Goal: Obtain resource: Download file/media

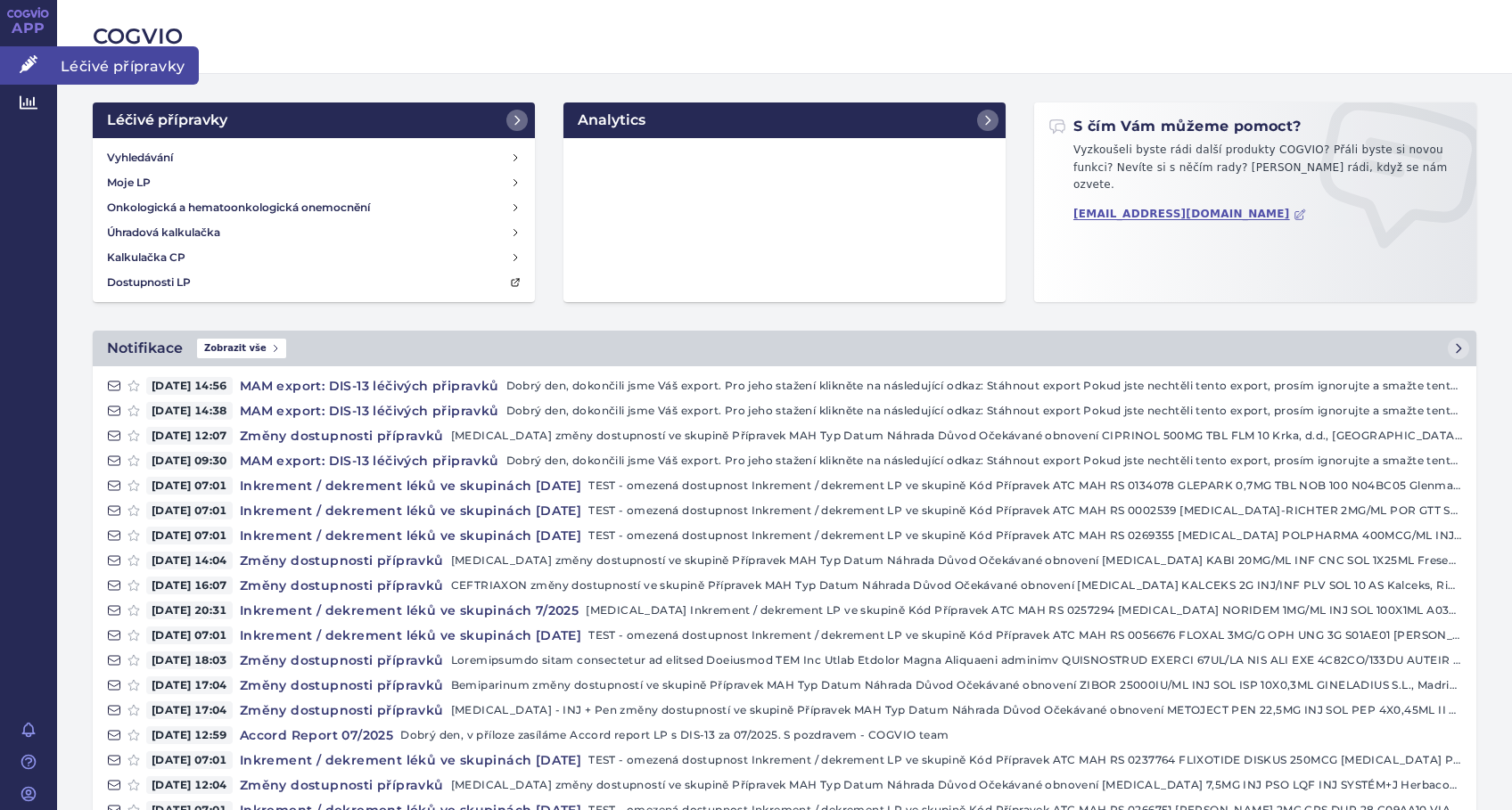
click at [34, 68] on icon at bounding box center [28, 64] width 18 height 18
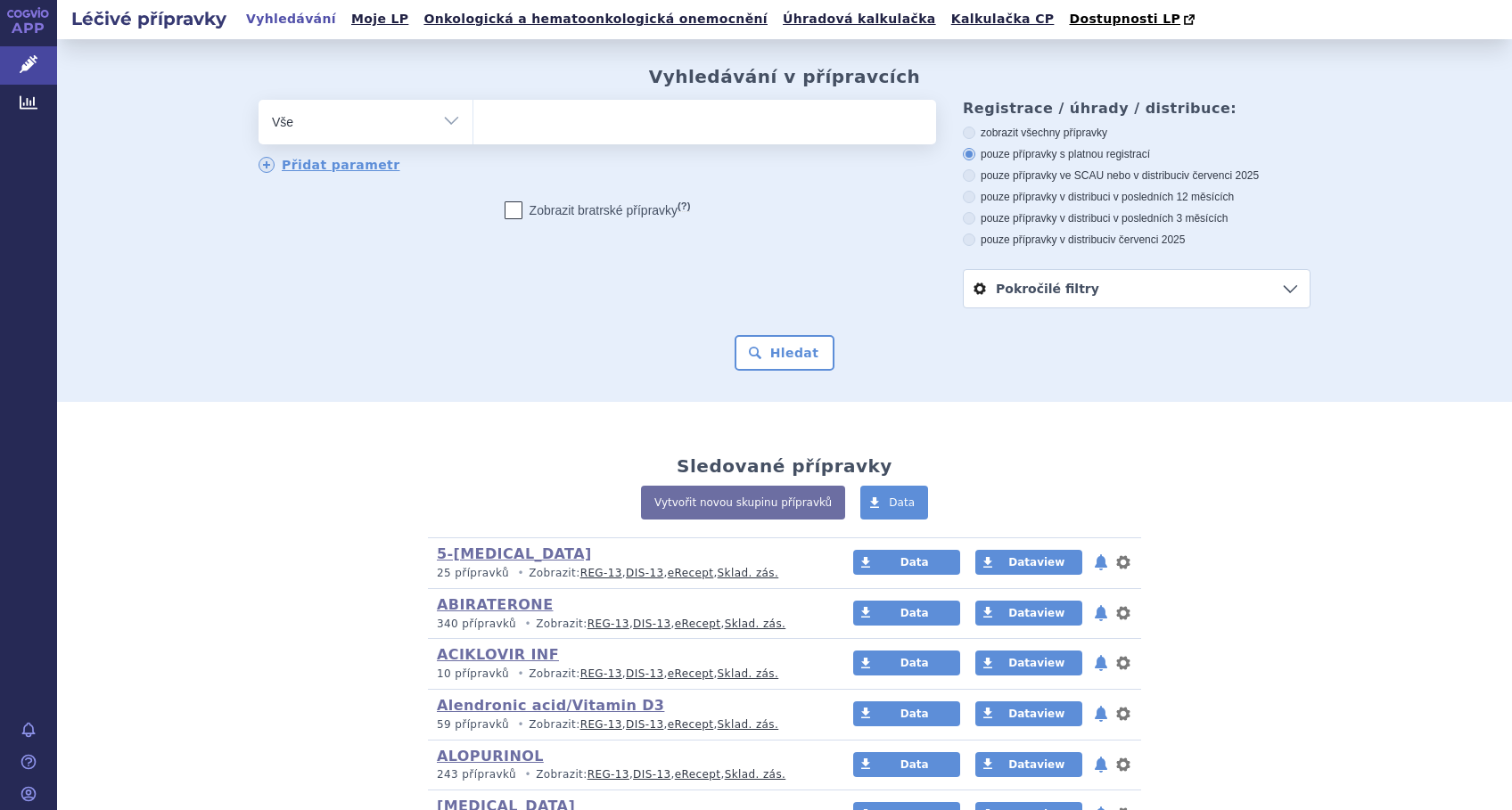
click at [561, 121] on ul at bounding box center [705, 118] width 463 height 38
click at [473, 121] on select at bounding box center [472, 121] width 1 height 44
type input "PE"
type input "PEG"
type input "PEGF"
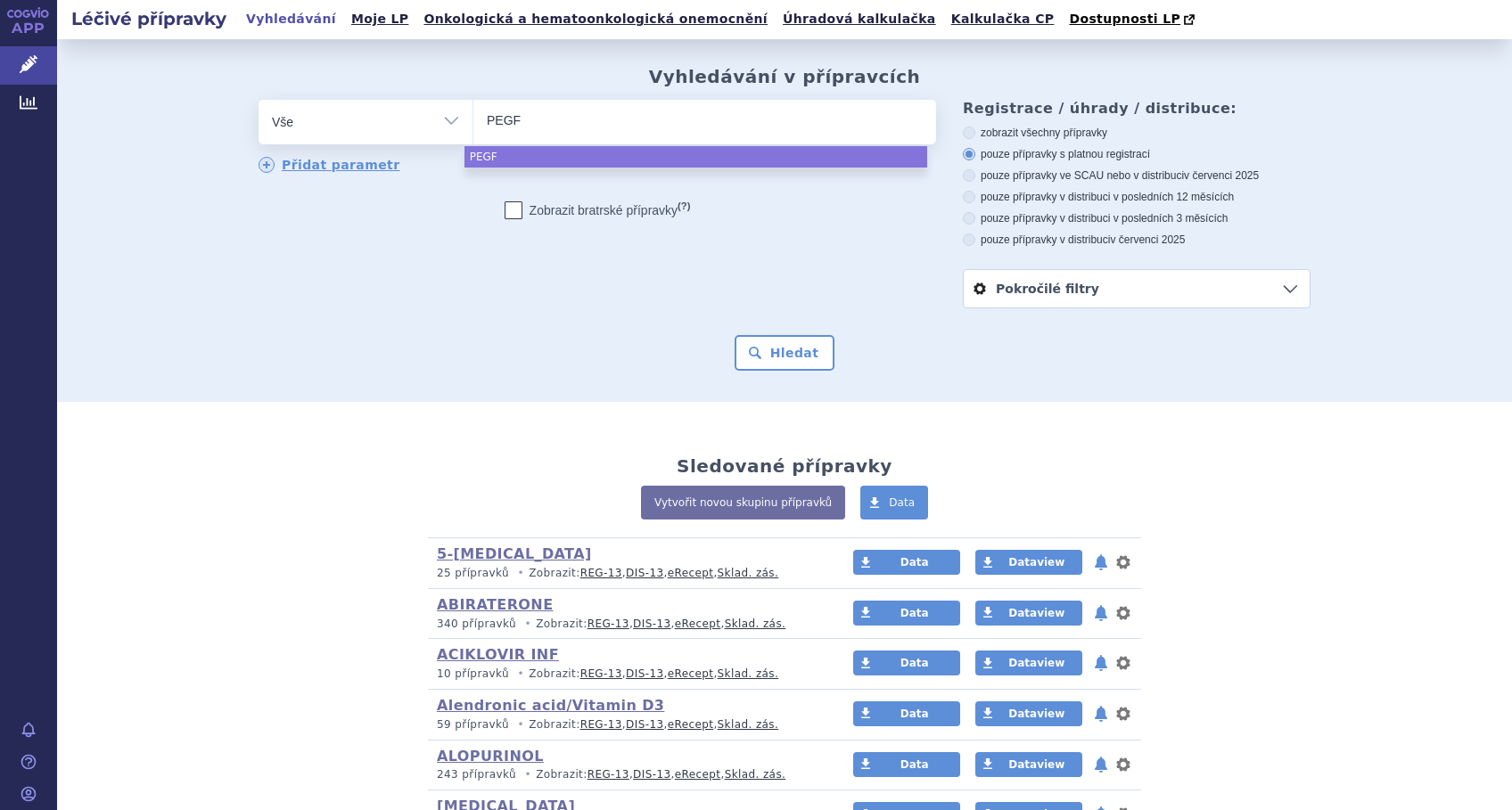
type input "PEGFI"
type input "PEGFIL"
select select "PEGFIL"
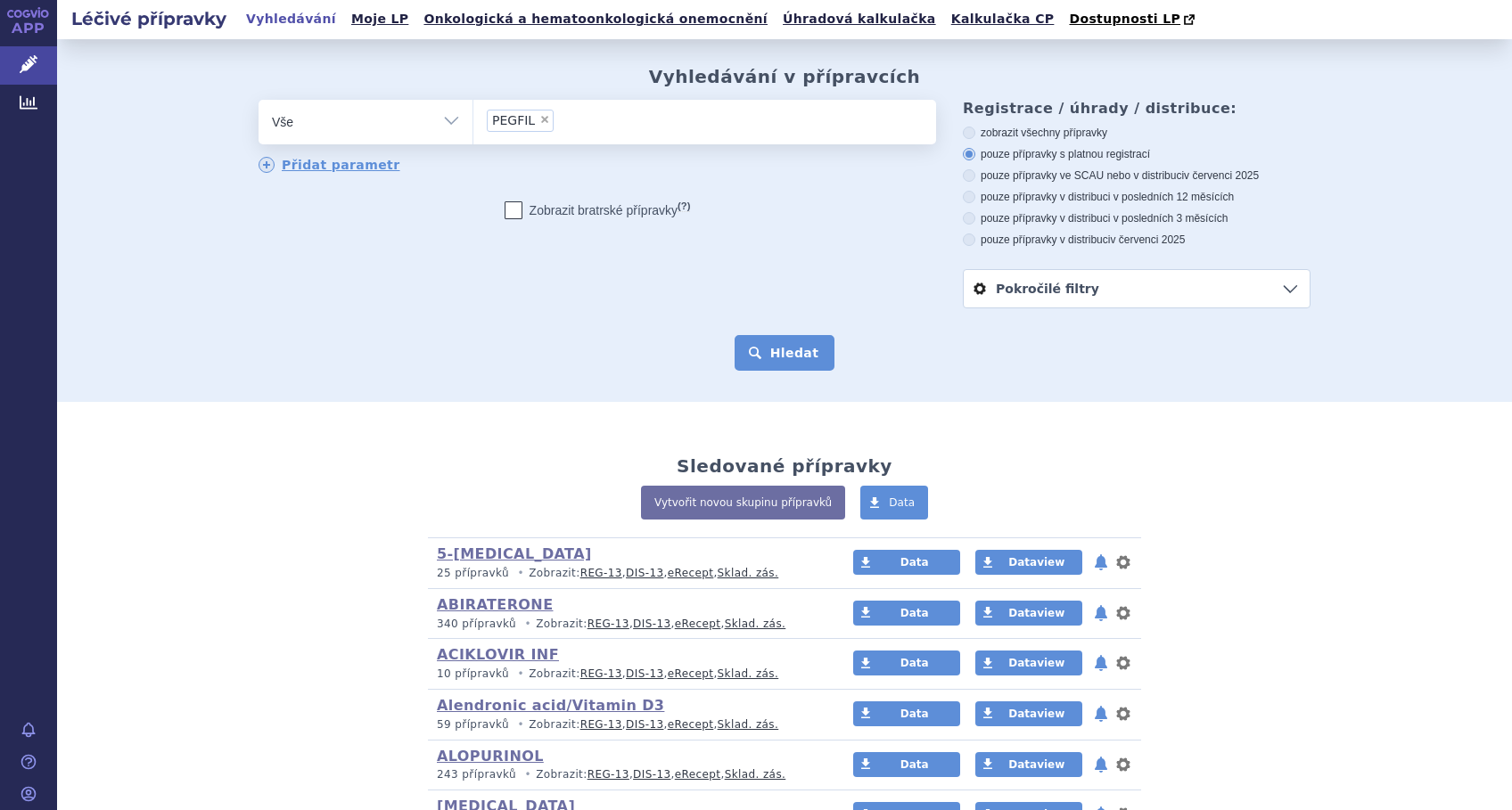
click at [756, 351] on button "Hledat" at bounding box center [784, 352] width 101 height 36
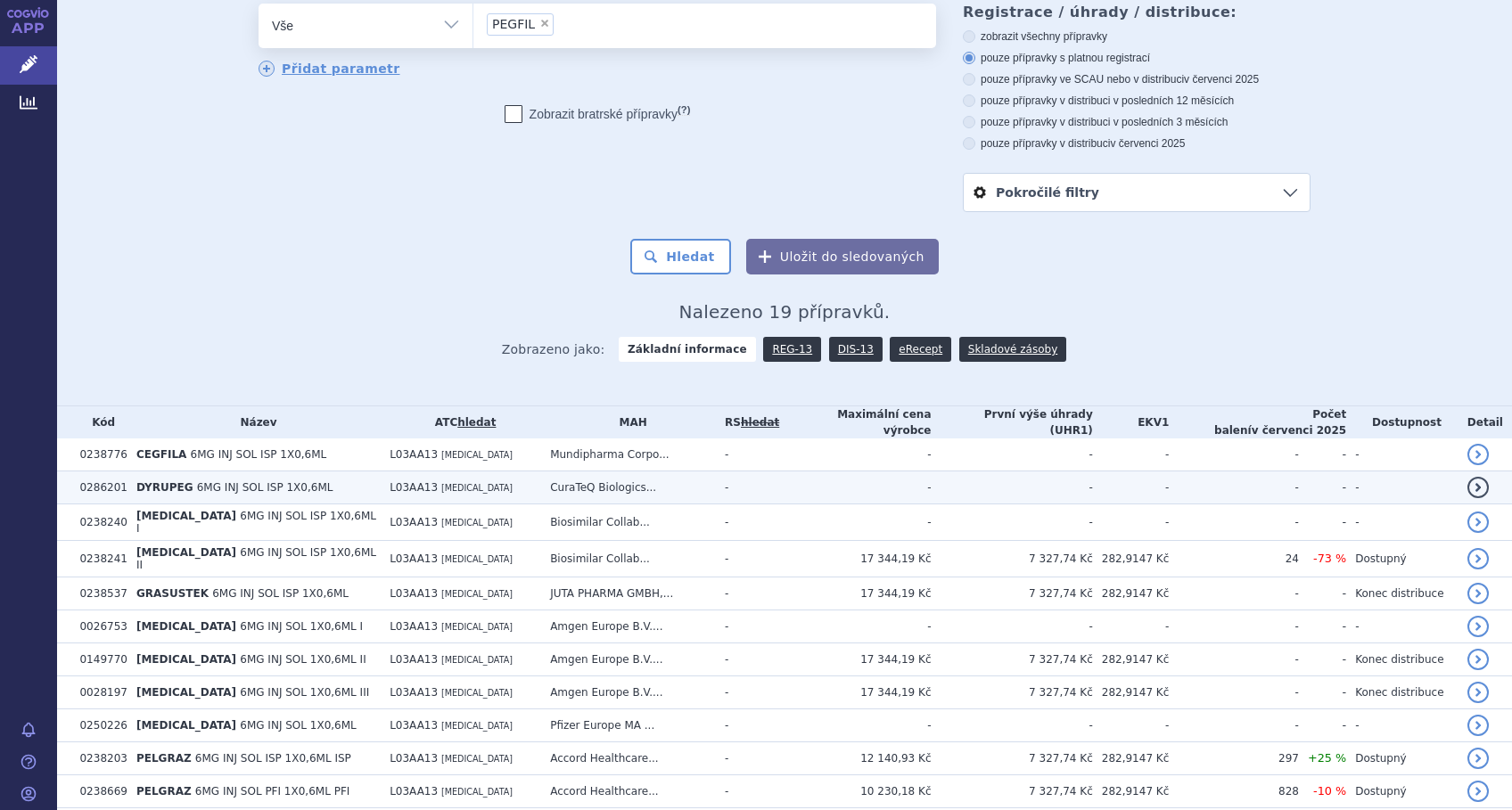
scroll to position [59, 0]
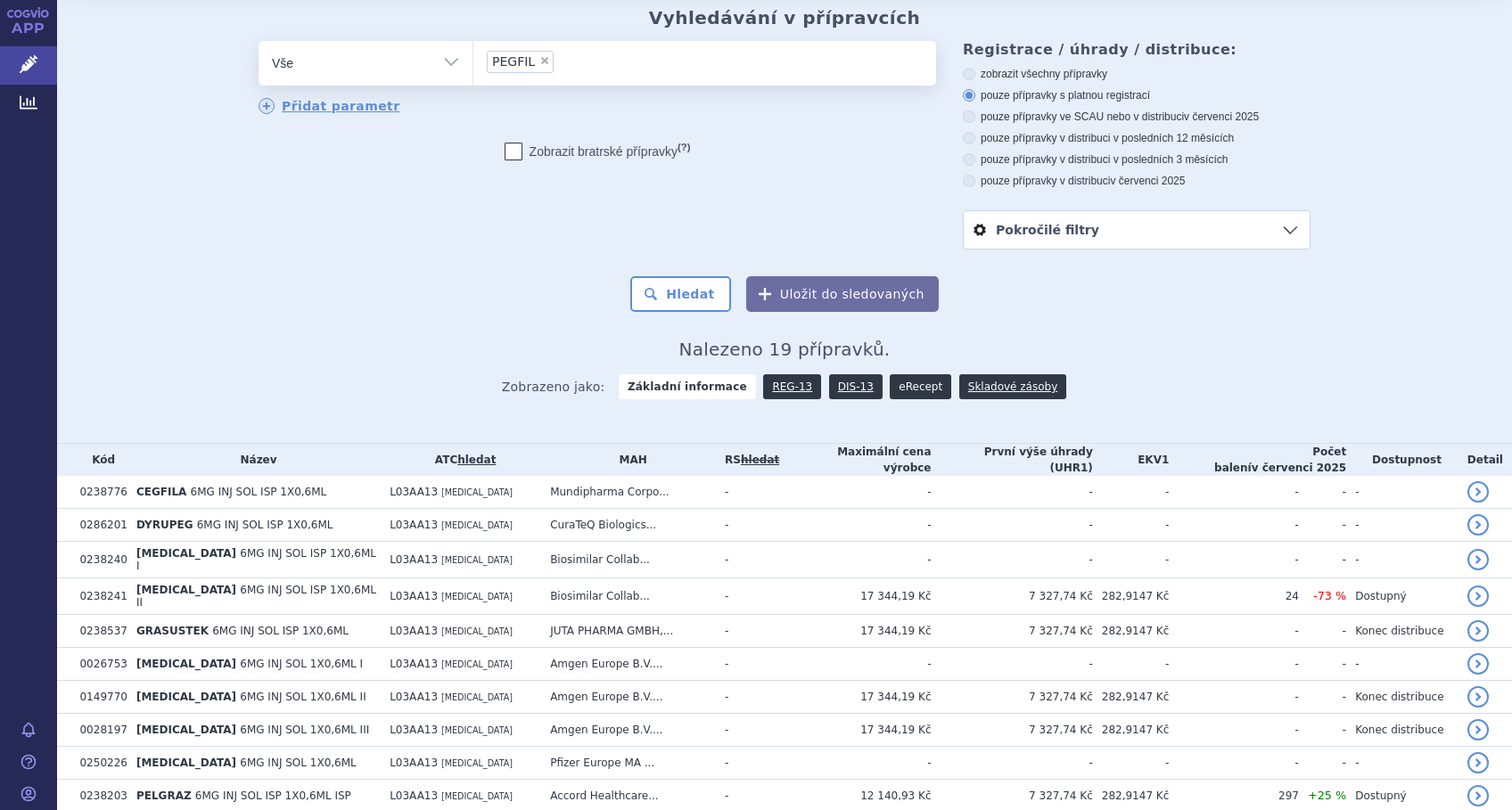
click at [894, 387] on link "eRecept" at bounding box center [920, 387] width 62 height 25
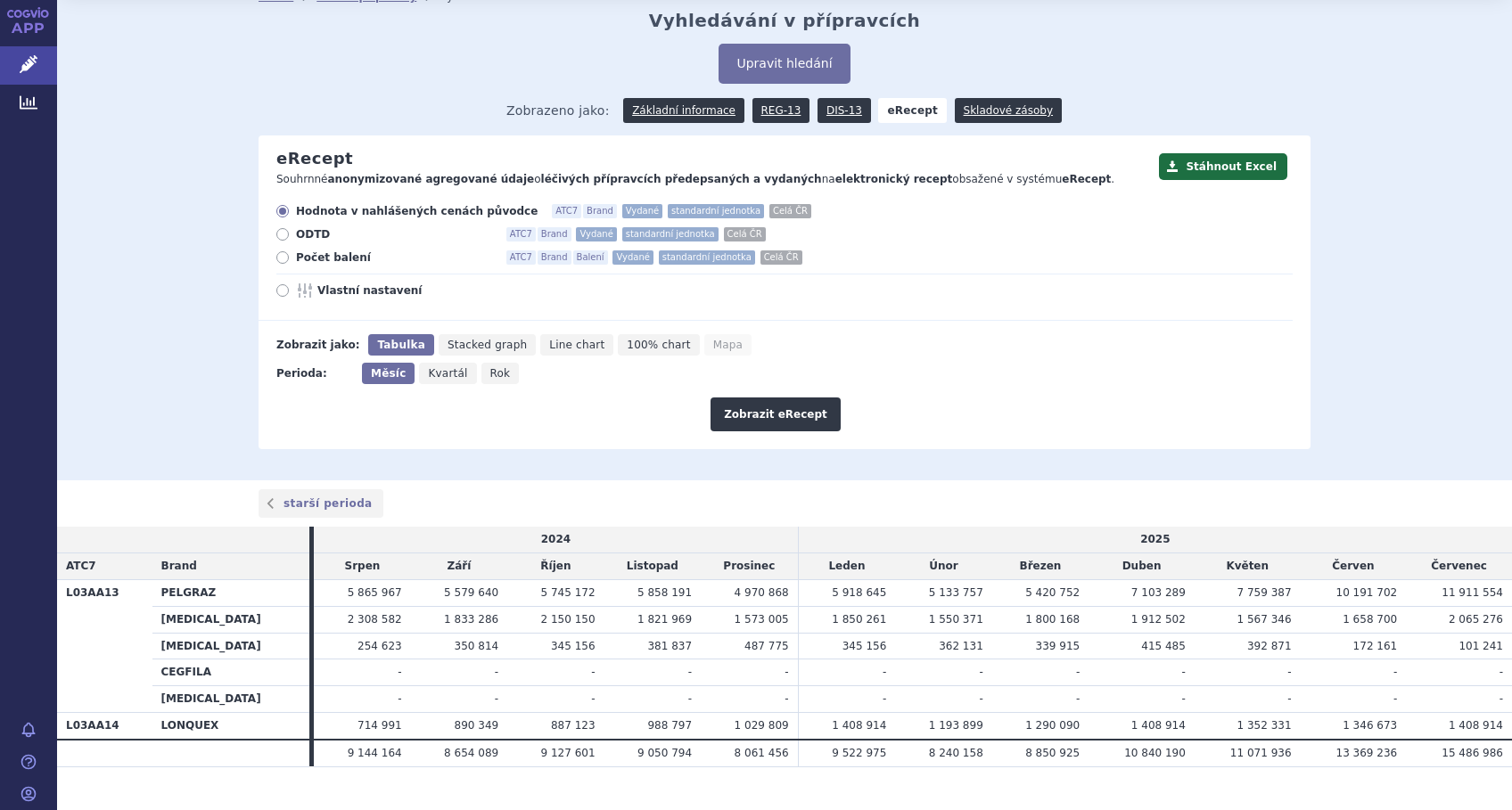
scroll to position [85, 0]
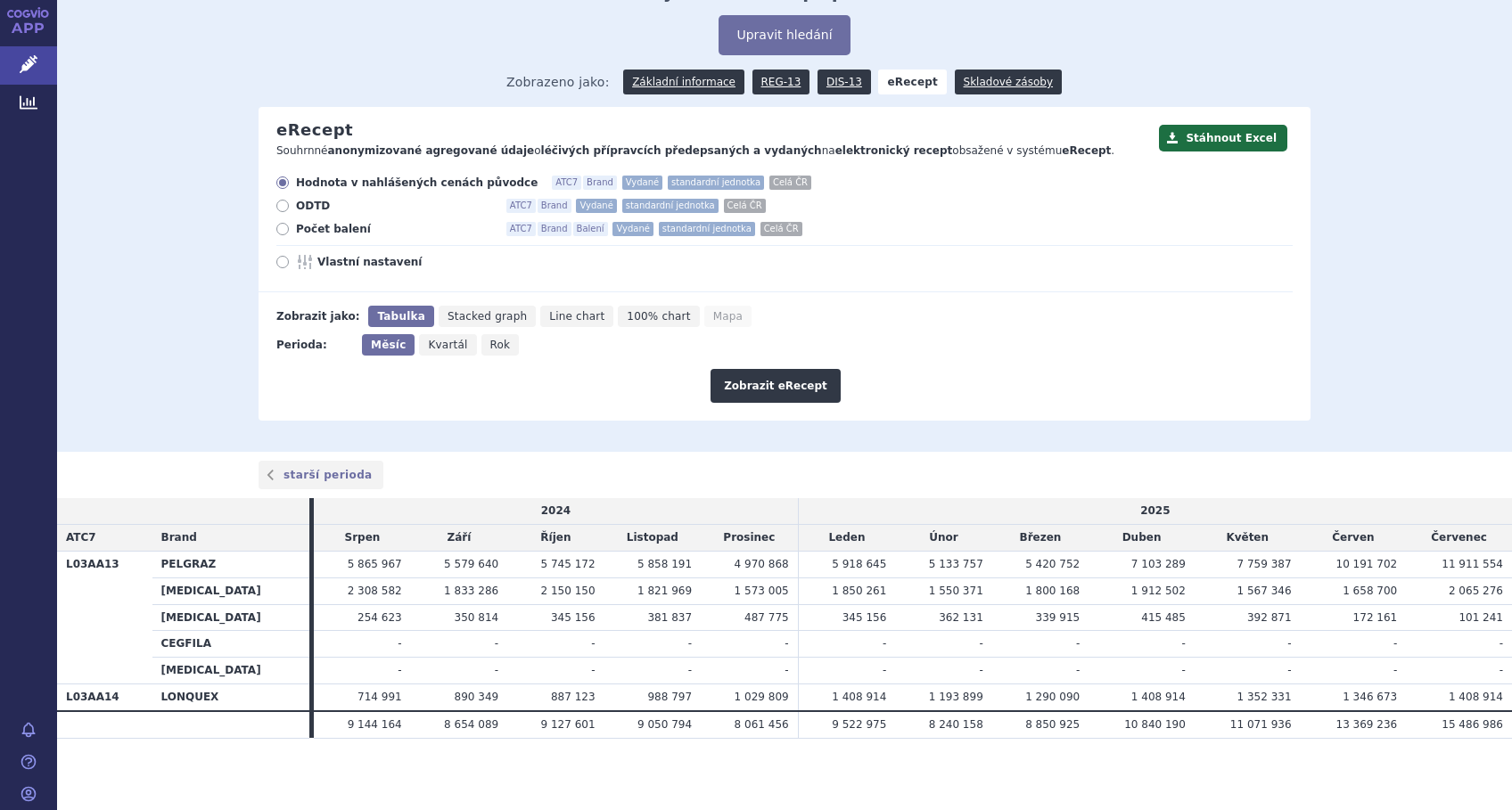
click at [277, 264] on icon at bounding box center [283, 262] width 13 height 13
click at [279, 264] on input "Vlastní nastavení" at bounding box center [284, 264] width 12 height 12
radio input "true"
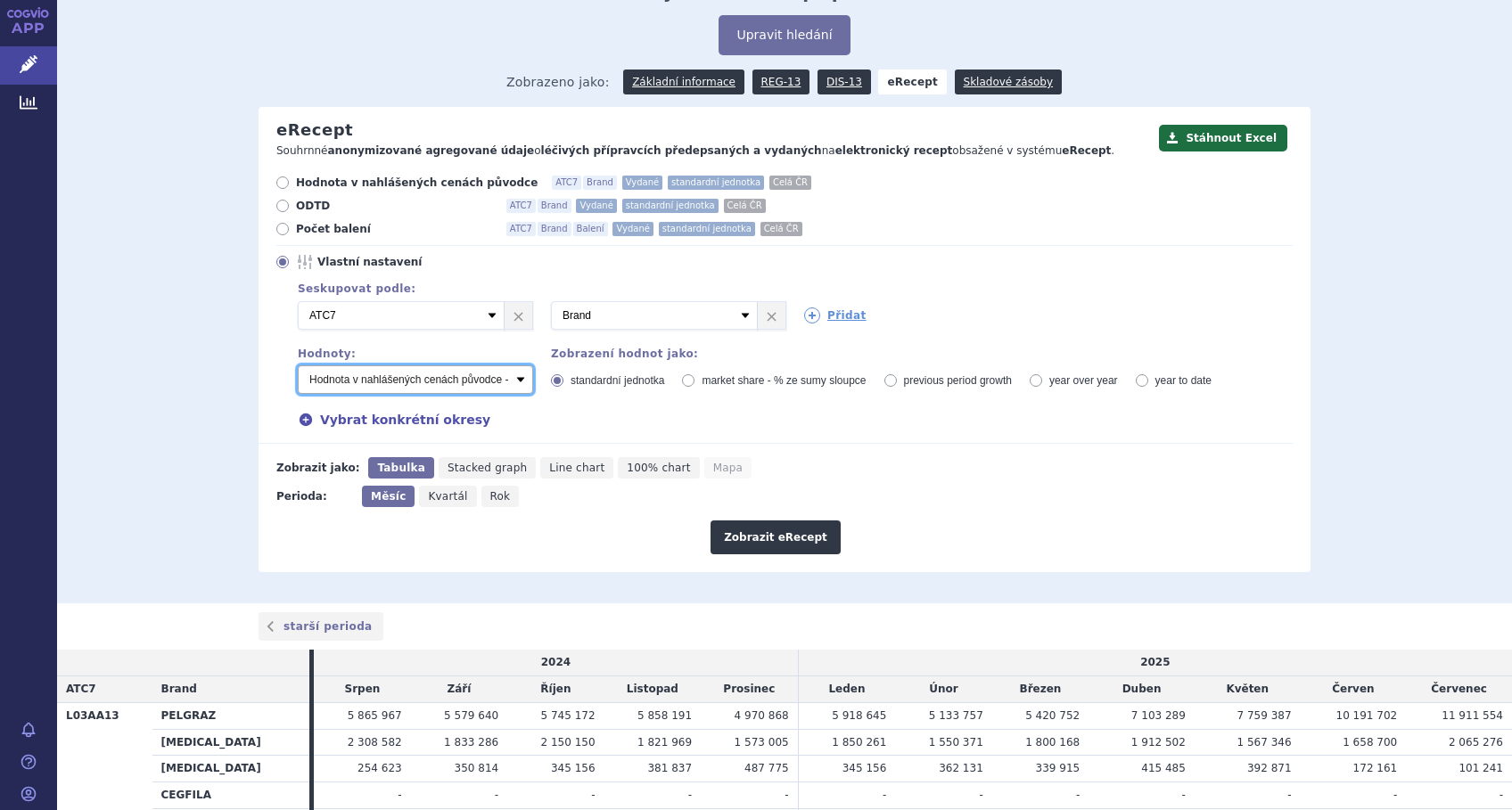
click at [514, 383] on select "Počet balení - vydané Hodnota v nahlášených cenách původce - vydané Hodnota v m…" at bounding box center [415, 379] width 235 height 29
select select "predepsanePackages"
click at [298, 366] on select "Počet balení - vydané Hodnota v nahlášených cenách původce - vydané Hodnota v m…" at bounding box center [415, 379] width 235 height 29
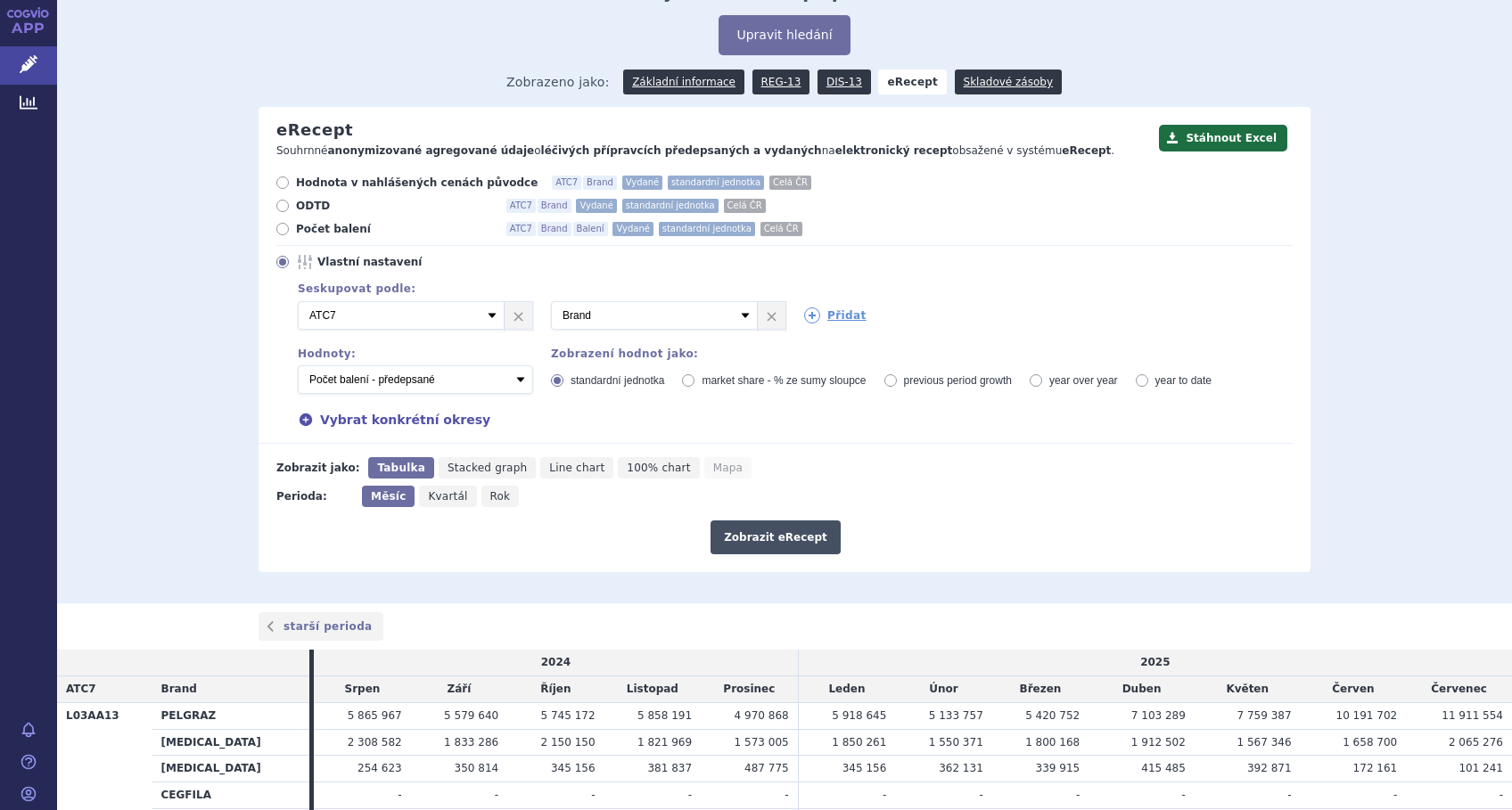
click at [775, 542] on button "Zobrazit eRecept" at bounding box center [775, 537] width 130 height 34
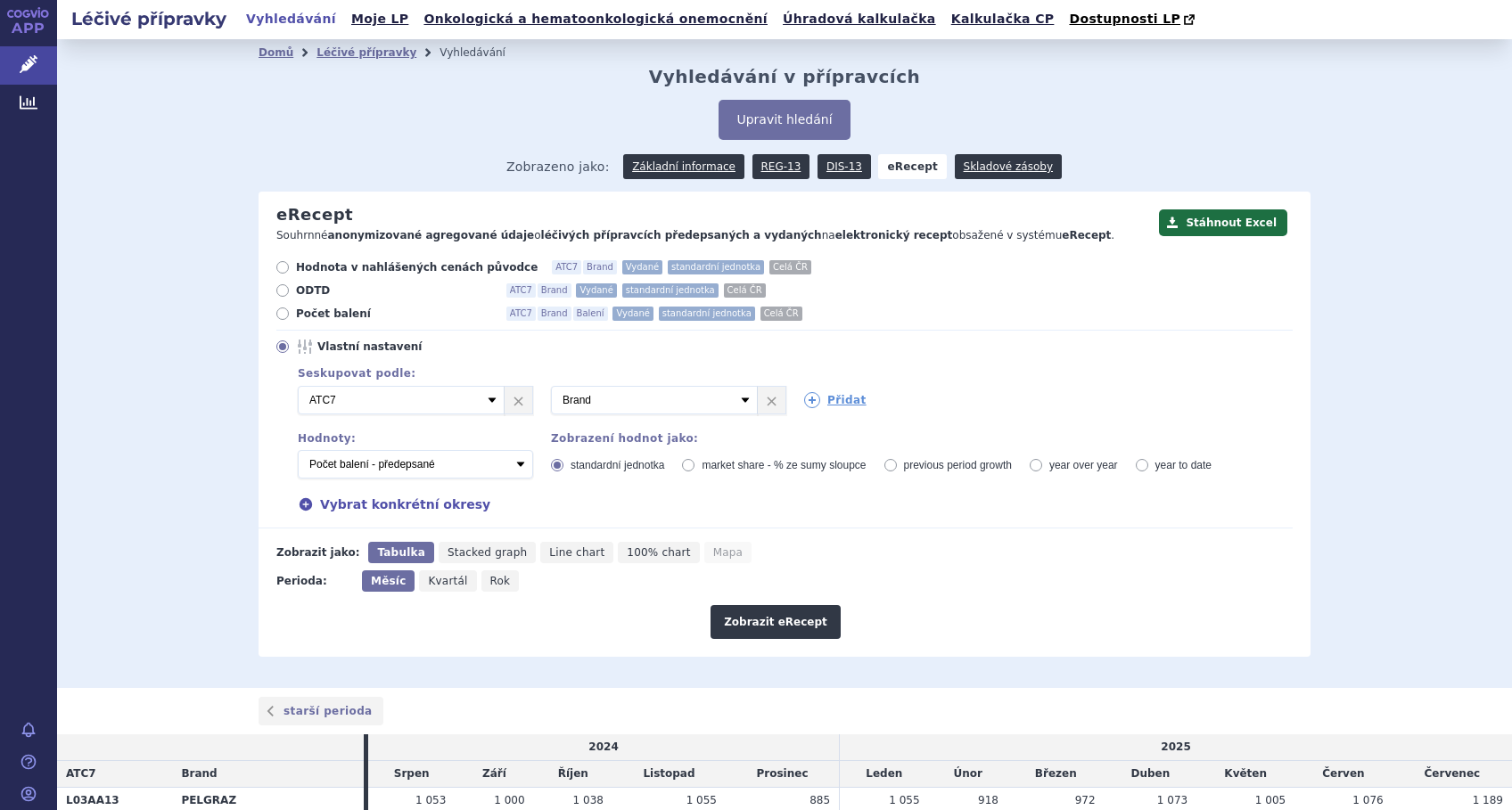
click at [775, 542] on form "Hodnota v nahlášených cenách původce ATC7 Brand Vydané standardní jednotka Celá…" at bounding box center [775, 449] width 1034 height 379
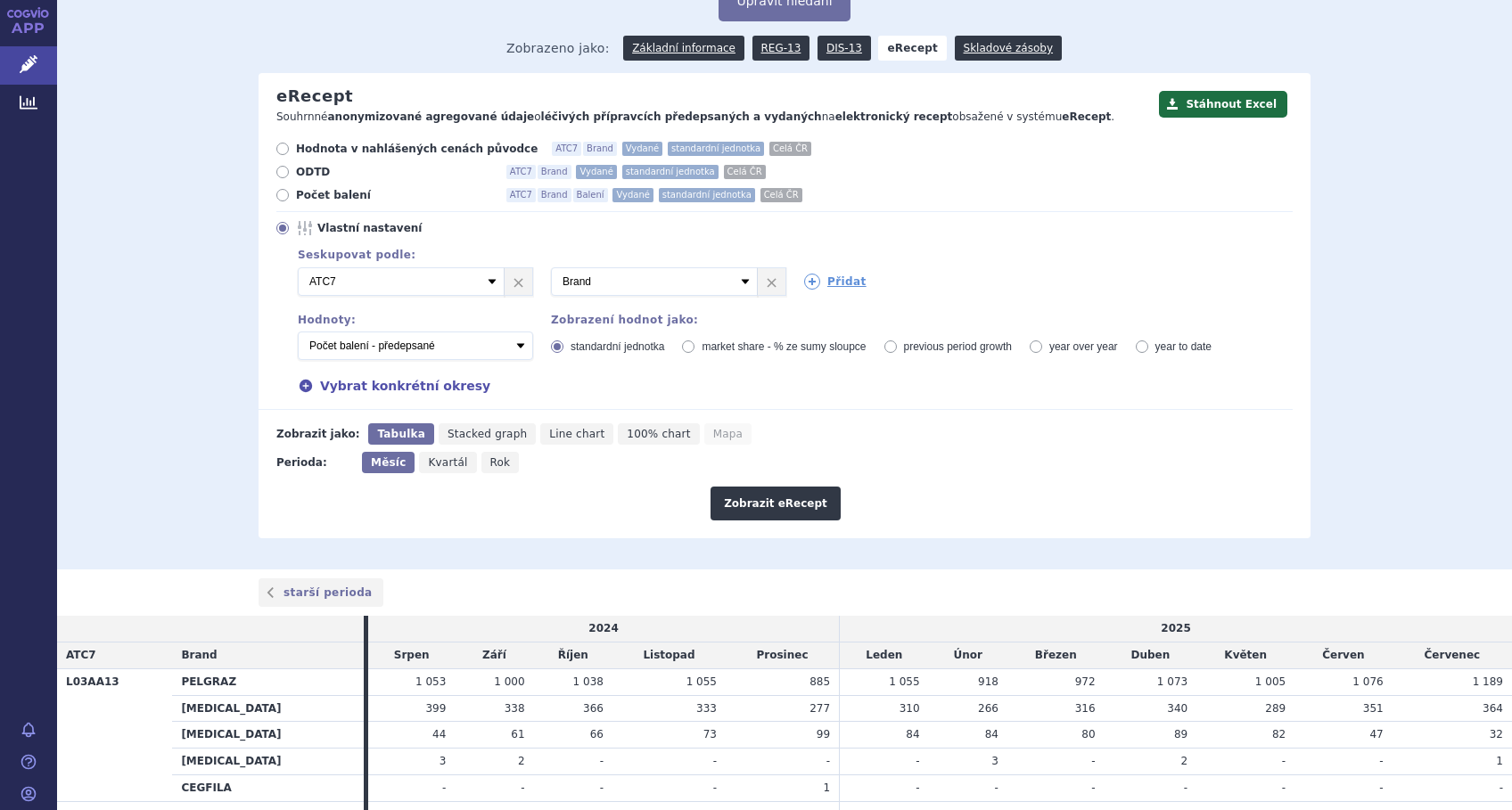
scroll to position [235, 0]
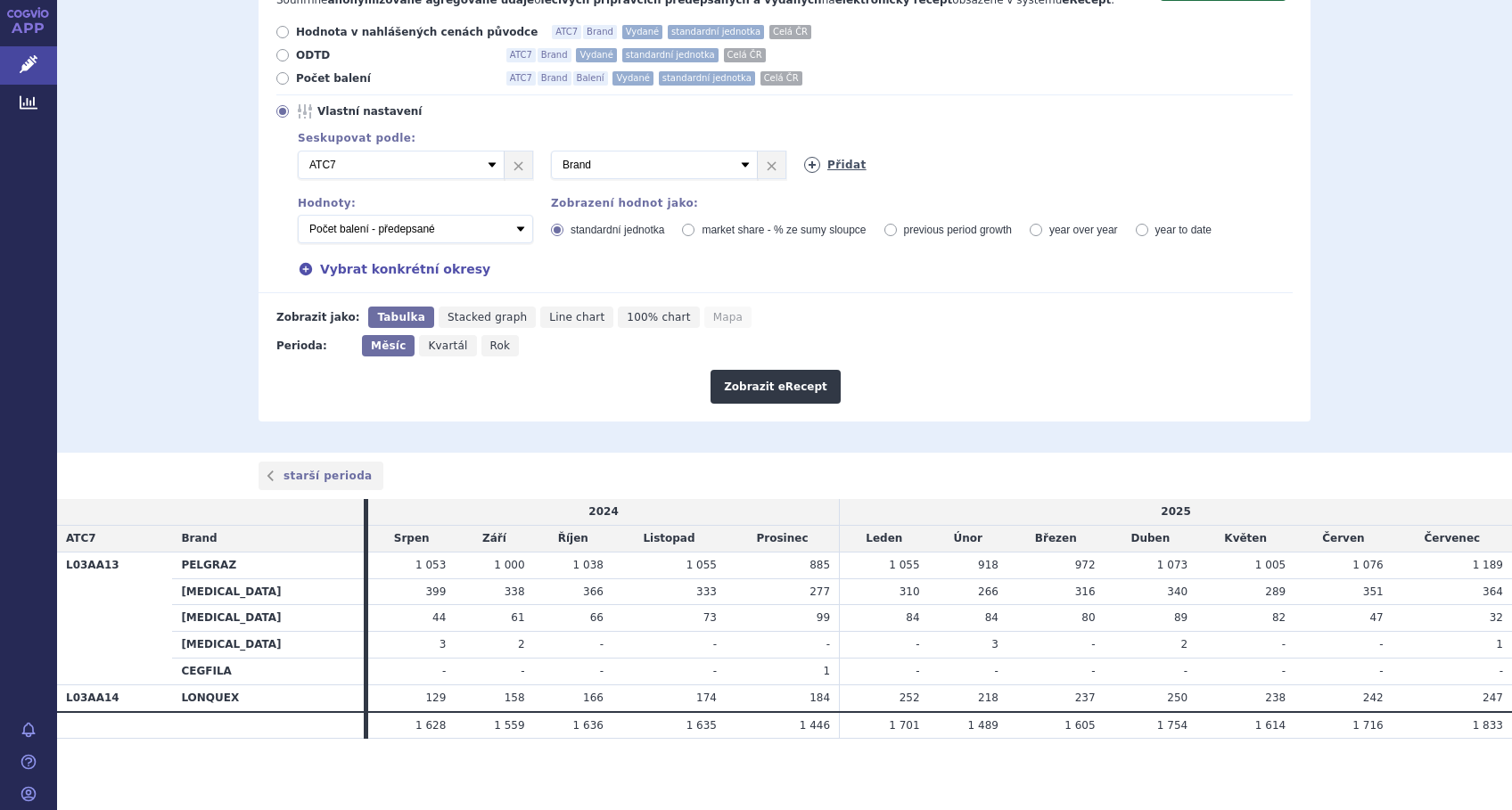
click at [827, 161] on link "Přidat" at bounding box center [836, 164] width 63 height 16
click at [853, 162] on select "Vyberte groupování ATC3 ATC5 ATC7 Brand Balení Síla Forma SÚKL kód MAH VPOIS Re…" at bounding box center [908, 164] width 207 height 29
select select "region"
click at [804, 151] on select "Vyberte groupování ATC3 ATC5 ATC7 Brand Balení Síla Forma SÚKL kód MAH VPOIS Re…" at bounding box center [908, 164] width 207 height 29
click at [991, 163] on select "Vyberte groupování ATC3 ATC5 ATC7 Brand Balení Síla Forma SÚKL kód MAH VPOIS Re…" at bounding box center [908, 164] width 207 height 29
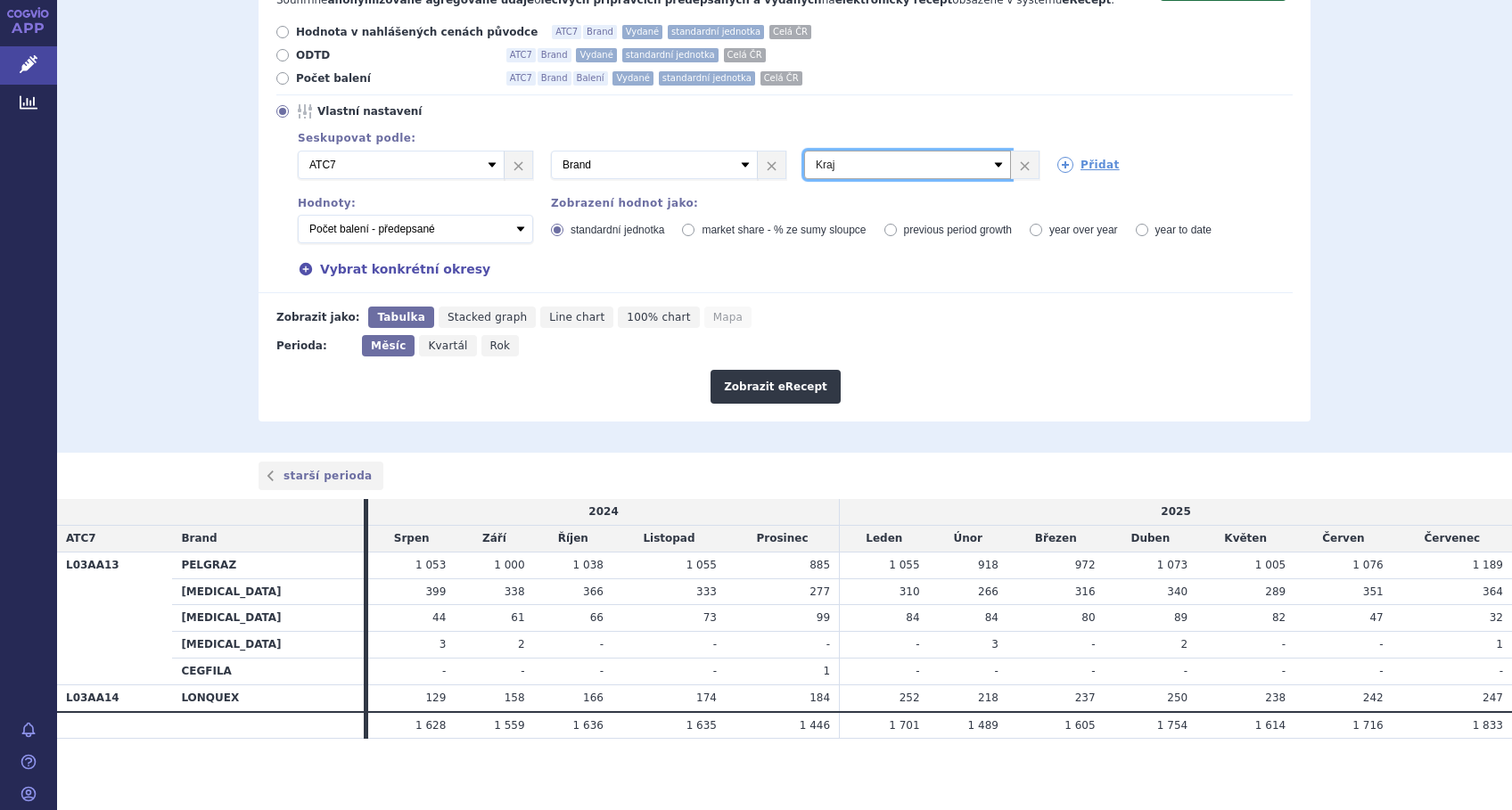
click at [804, 151] on select "Vyberte groupování ATC3 ATC5 ATC7 Brand Balení Síla Forma SÚKL kód MAH VPOIS Re…" at bounding box center [908, 164] width 207 height 29
click at [1057, 167] on icon at bounding box center [1065, 164] width 16 height 16
click at [1107, 173] on select "Vyberte groupování ATC3 ATC5 ATC7 Brand Balení Síla Forma SÚKL kód MAH VPOIS Re…" at bounding box center [1161, 164] width 207 height 29
select select "districtName"
click at [1057, 151] on select "Vyberte groupování ATC3 ATC5 ATC7 Brand Balení Síla Forma SÚKL kód MAH VPOIS Re…" at bounding box center [1161, 164] width 207 height 29
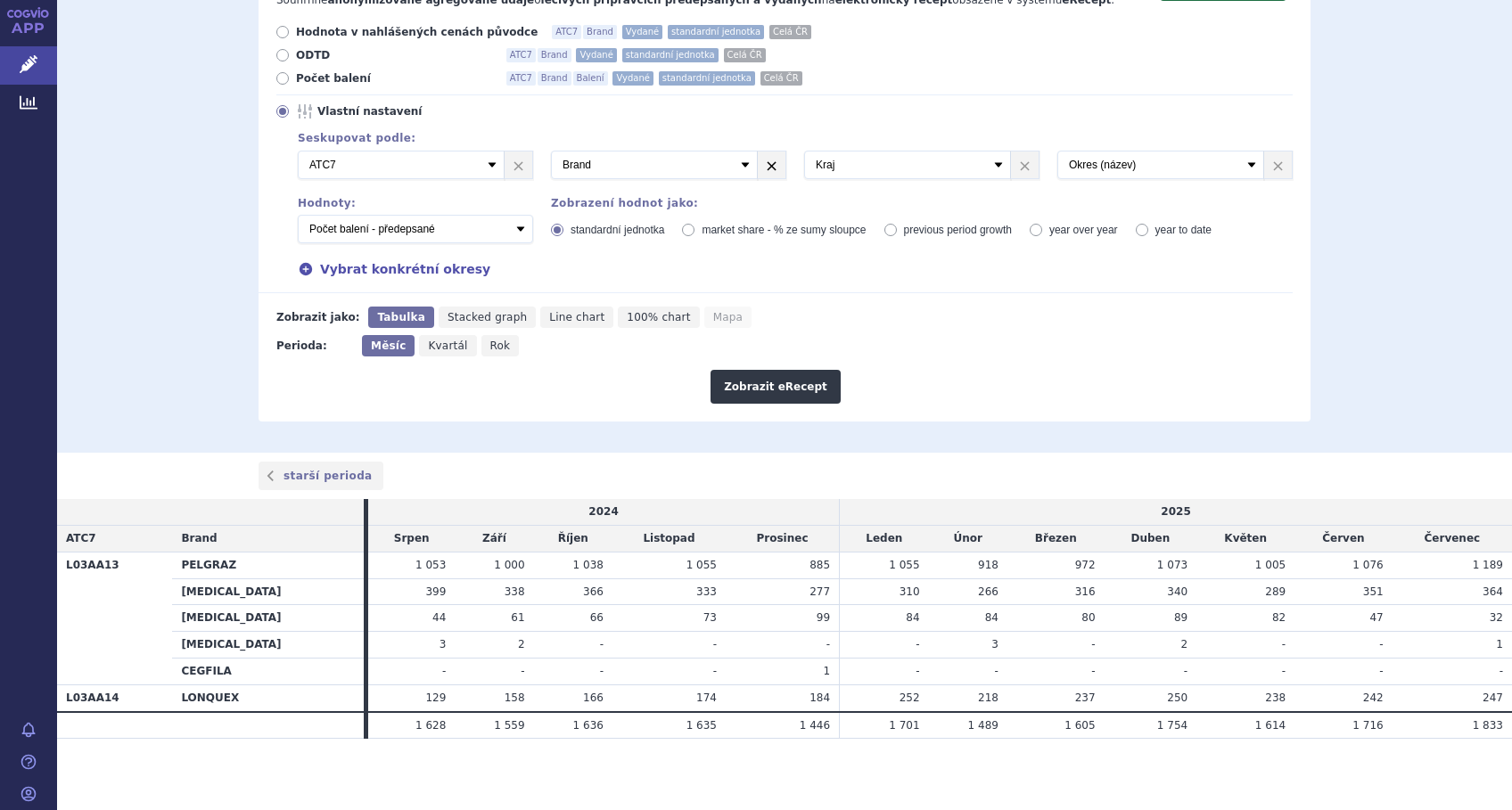
click at [761, 172] on link "×" at bounding box center [771, 164] width 28 height 27
click at [1064, 166] on link "Přidat" at bounding box center [1089, 164] width 63 height 16
click at [1064, 166] on select "Vyberte groupování ATC3 ATC5 ATC7 Brand Balení Síla Forma SÚKL kód MAH VPOIS Re…" at bounding box center [1161, 164] width 207 height 29
select select "brand"
click at [1057, 151] on select "Vyberte groupování ATC3 ATC5 ATC7 Brand Balení Síla Forma SÚKL kód MAH VPOIS Re…" at bounding box center [1161, 164] width 207 height 29
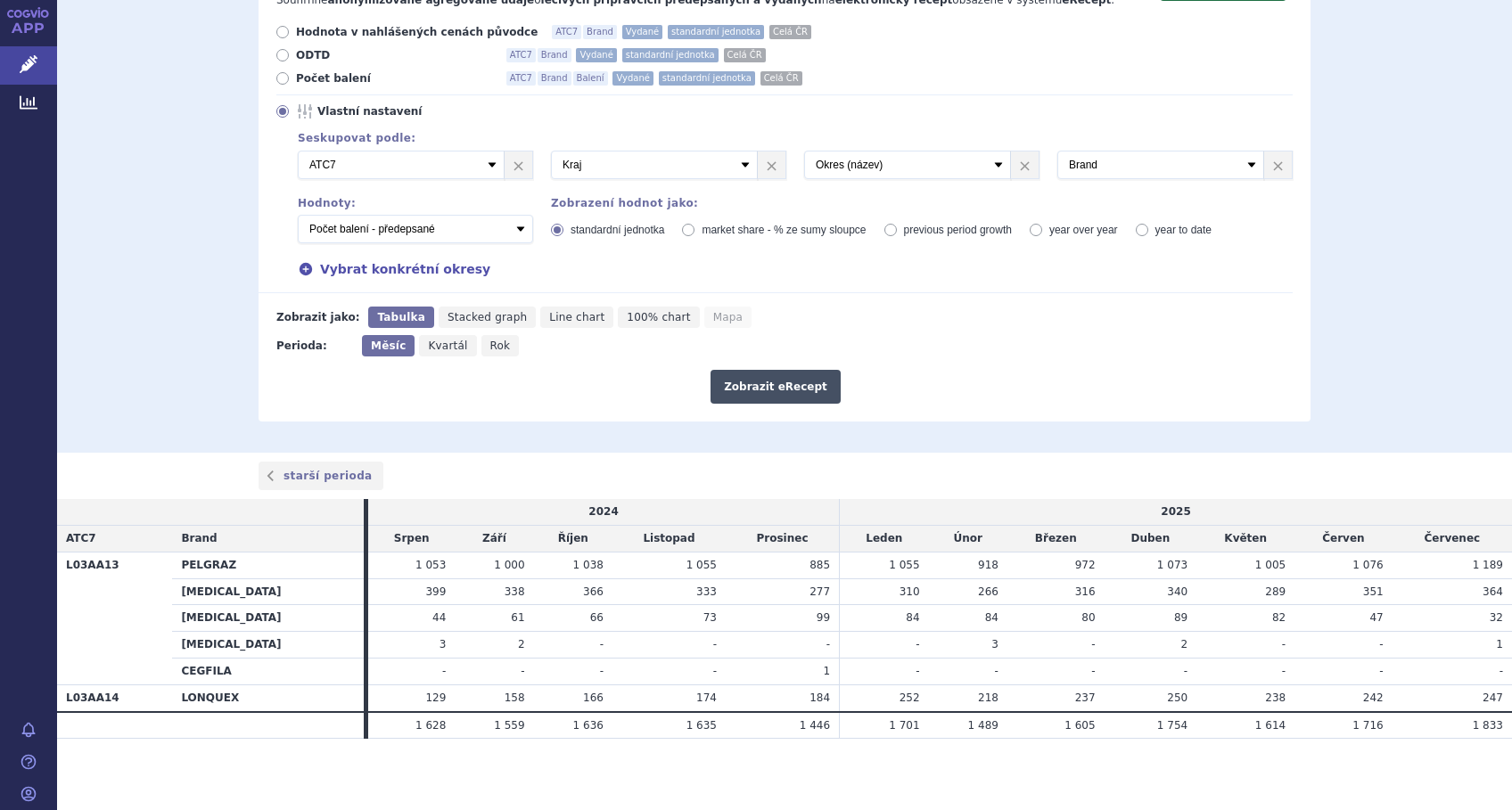
click at [771, 388] on button "Zobrazit eRecept" at bounding box center [775, 387] width 130 height 34
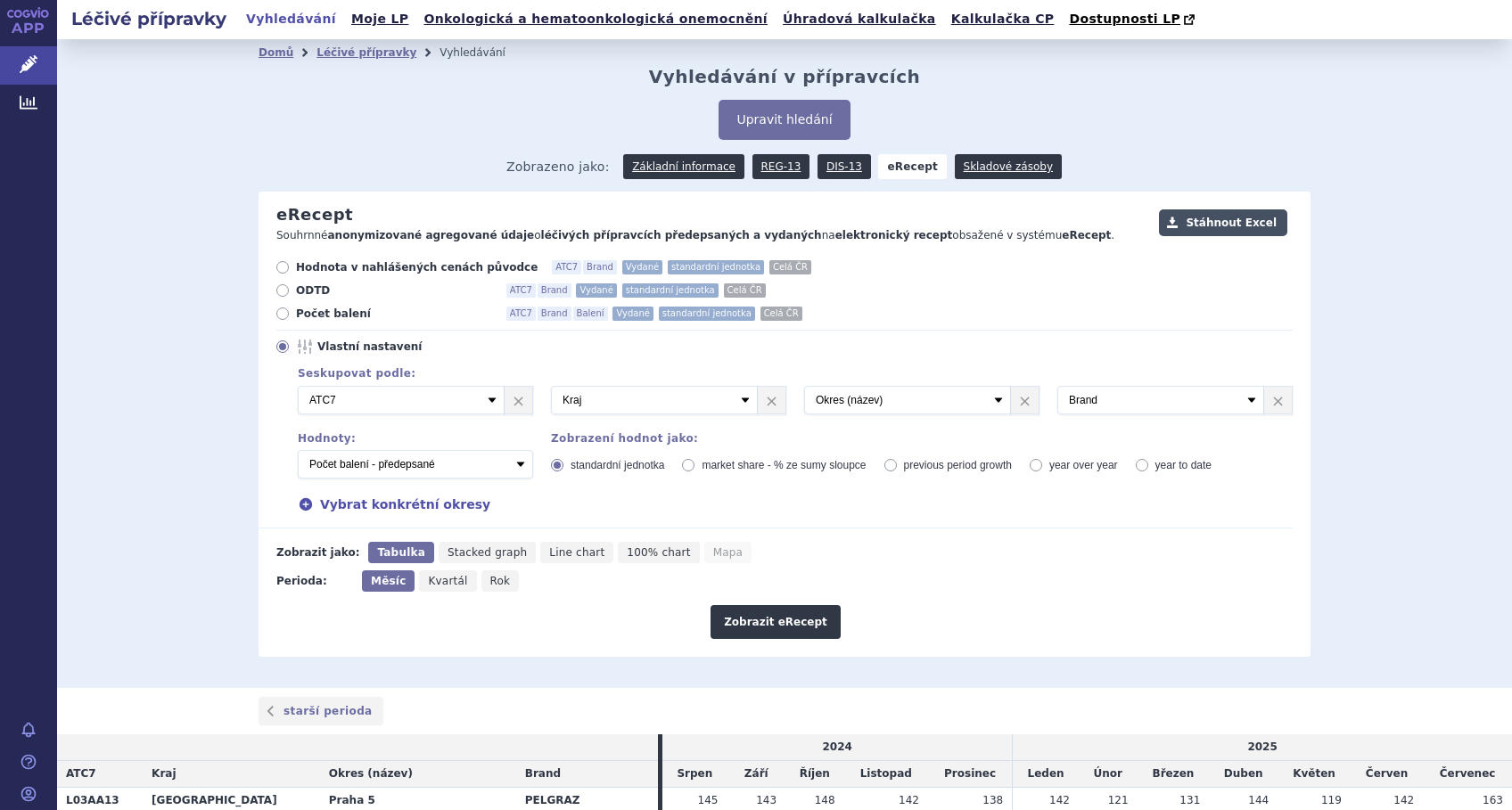
click at [1230, 227] on button "Stáhnout Excel" at bounding box center [1222, 222] width 128 height 27
